Goal: Find contact information: Find contact information

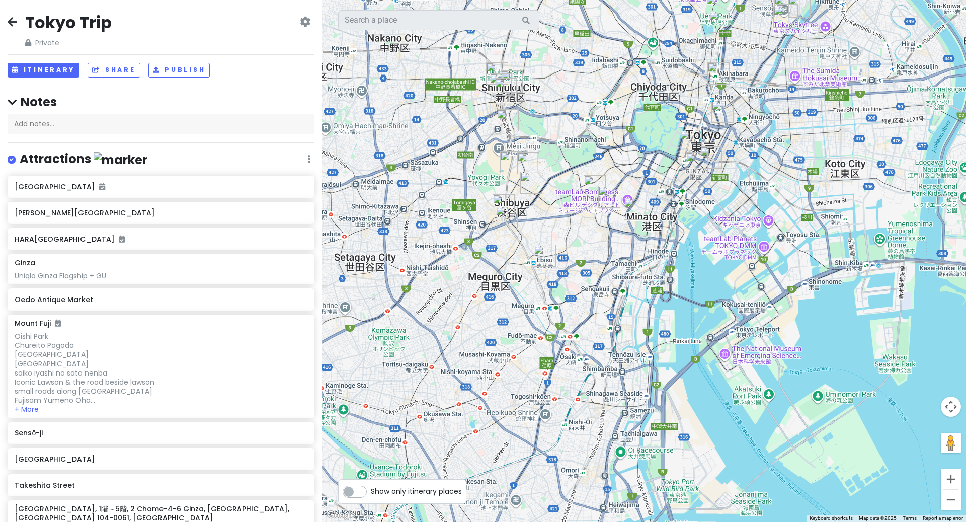
scroll to position [188, 0]
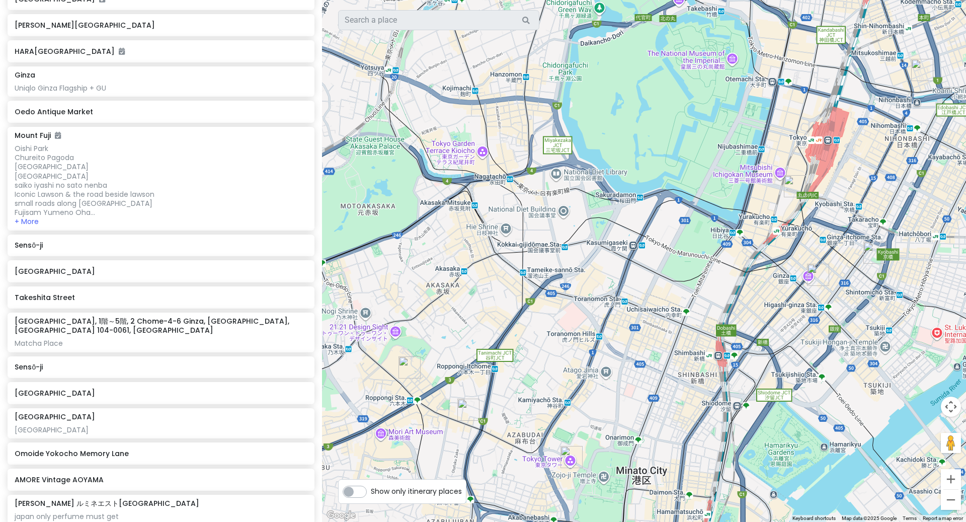
click at [711, 111] on div at bounding box center [644, 261] width 644 height 522
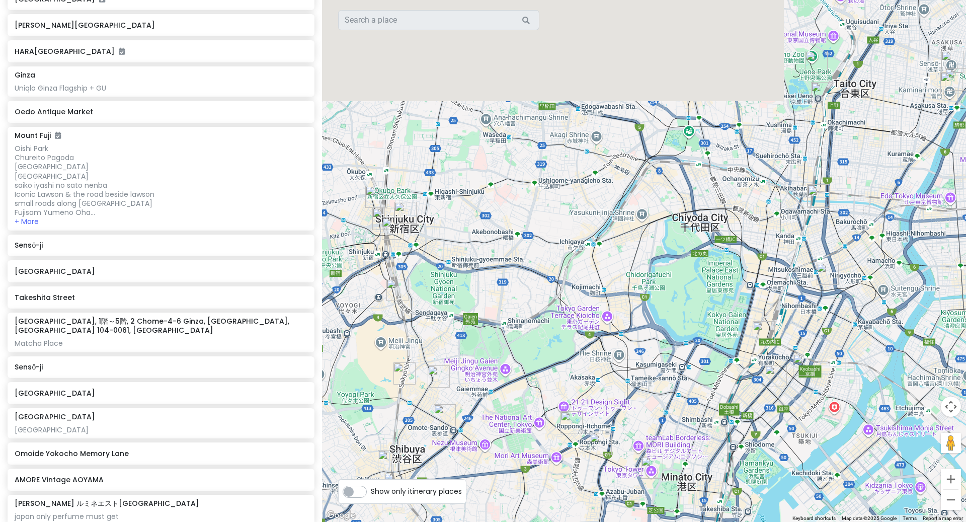
drag, startPoint x: 661, startPoint y: 66, endPoint x: 671, endPoint y: 261, distance: 195.5
click at [671, 261] on div at bounding box center [644, 261] width 644 height 522
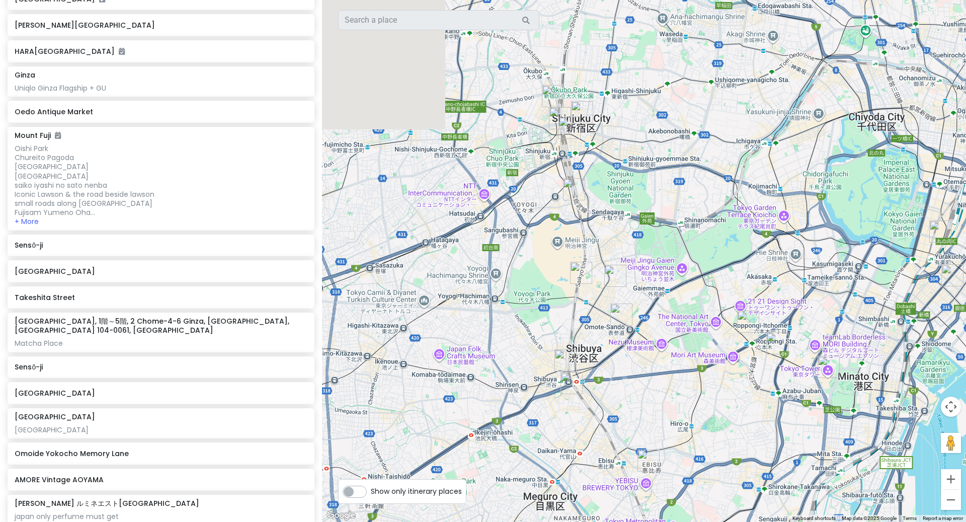
drag, startPoint x: 419, startPoint y: 395, endPoint x: 597, endPoint y: 291, distance: 205.9
click at [597, 291] on div at bounding box center [644, 261] width 644 height 522
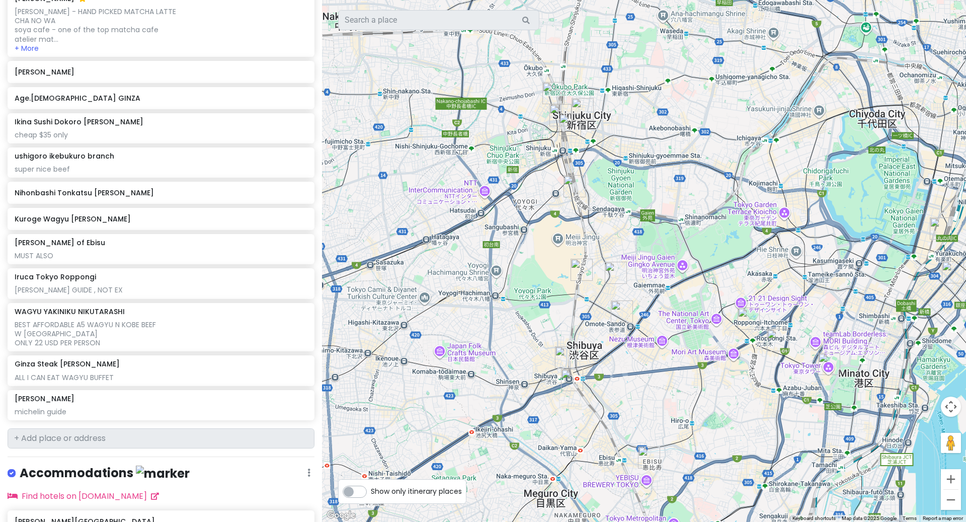
scroll to position [919, 0]
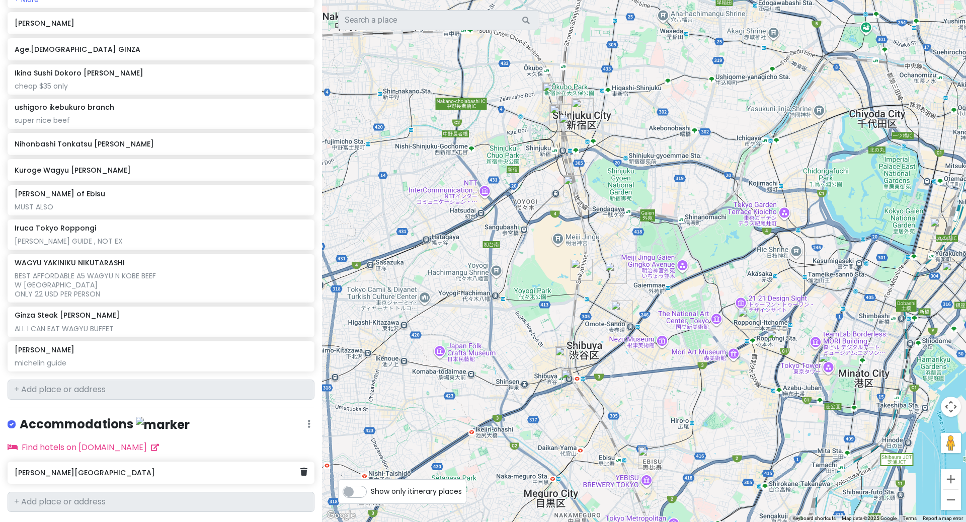
click at [121, 468] on h6 "[PERSON_NAME][GEOGRAPHIC_DATA]" at bounding box center [157, 472] width 285 height 9
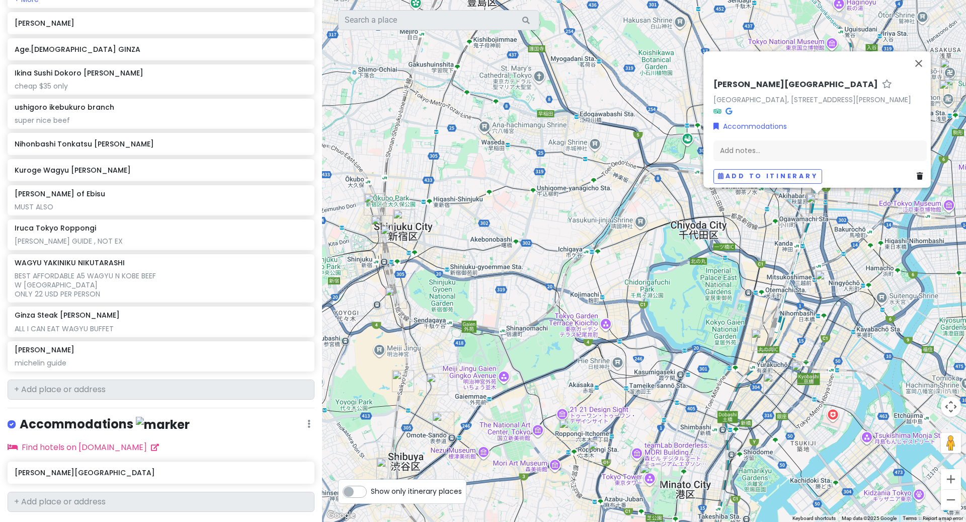
drag, startPoint x: 706, startPoint y: 82, endPoint x: 804, endPoint y: 96, distance: 99.2
click at [804, 96] on div "[PERSON_NAME][GEOGRAPHIC_DATA], [STREET_ADDRESS] [PERSON_NAME][GEOGRAPHIC_DATA]…" at bounding box center [820, 132] width 221 height 112
copy link "[GEOGRAPHIC_DATA], [STREET_ADDRESS][PERSON_NAME]"
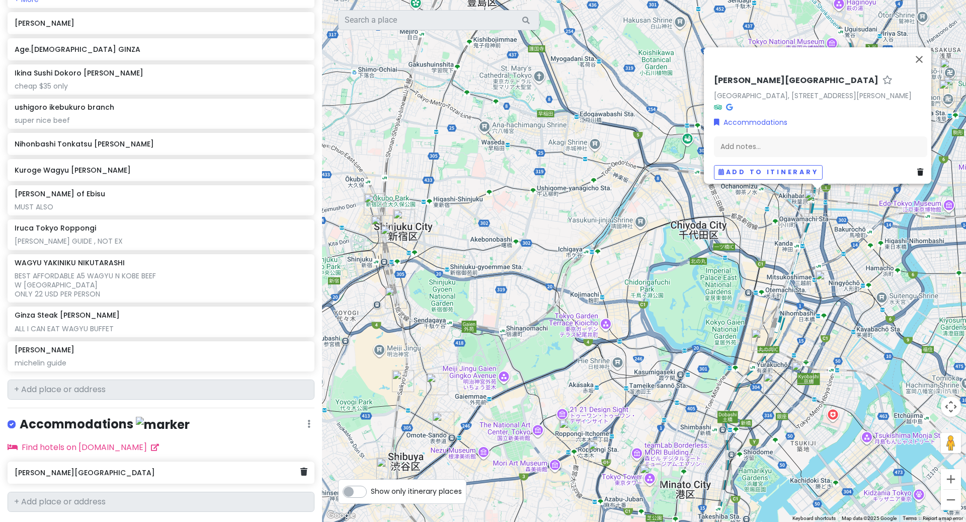
click at [87, 469] on div "[PERSON_NAME][GEOGRAPHIC_DATA]" at bounding box center [161, 473] width 307 height 22
click at [73, 468] on h6 "[PERSON_NAME][GEOGRAPHIC_DATA]" at bounding box center [157, 472] width 285 height 9
